Goal: Find specific page/section: Find specific page/section

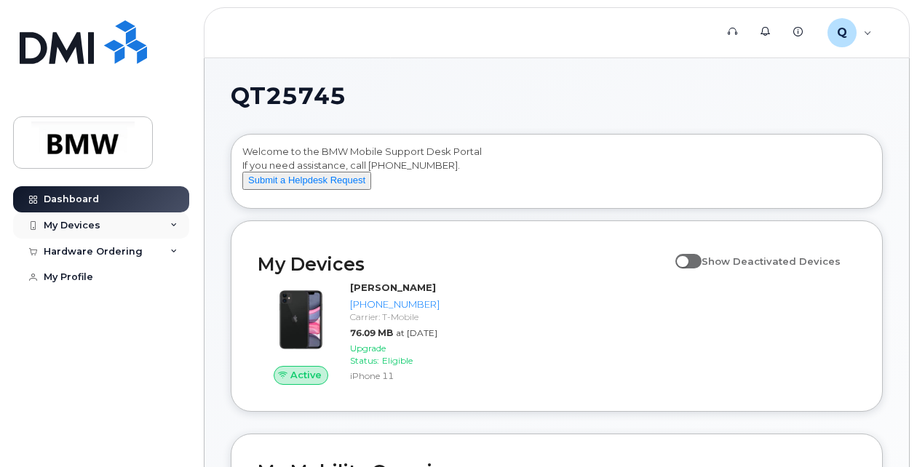
click at [174, 223] on icon at bounding box center [173, 225] width 7 height 7
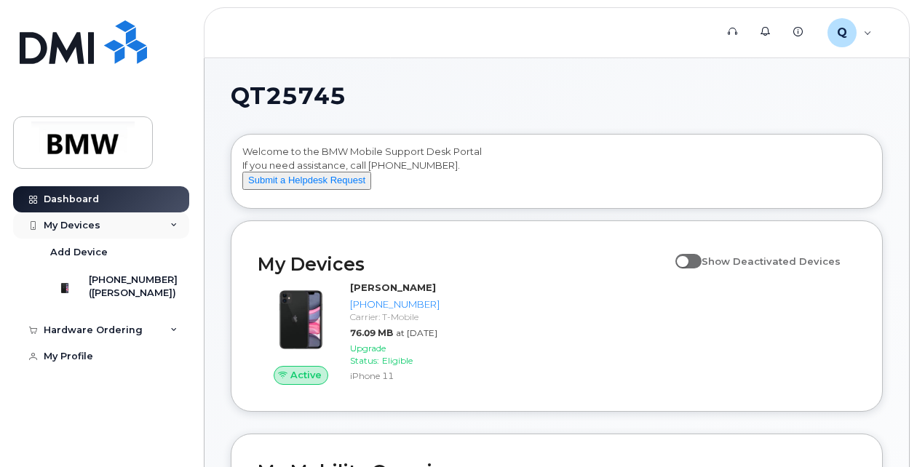
click at [174, 223] on icon at bounding box center [173, 225] width 7 height 7
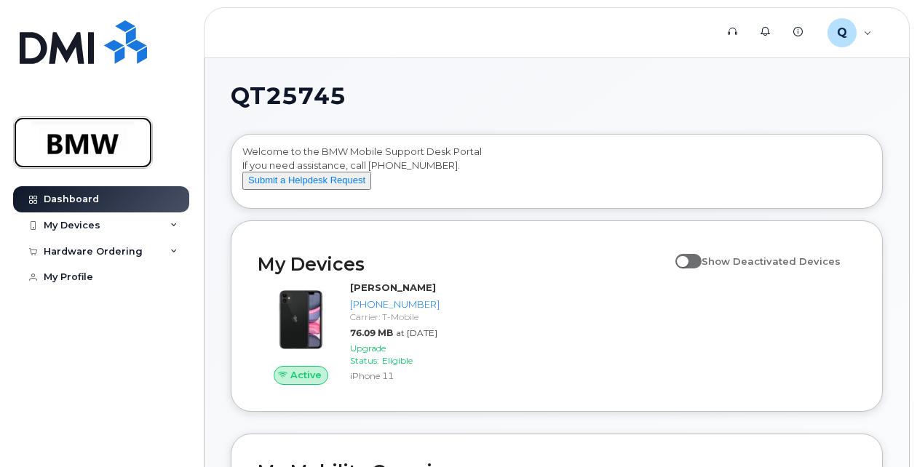
click at [91, 141] on img at bounding box center [83, 143] width 112 height 42
